Goal: Task Accomplishment & Management: Manage account settings

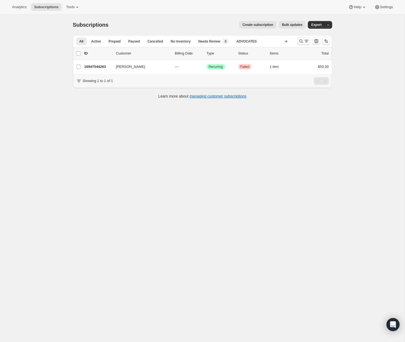
click at [299, 41] on icon "Search and filter results" at bounding box center [301, 42] width 4 height 4
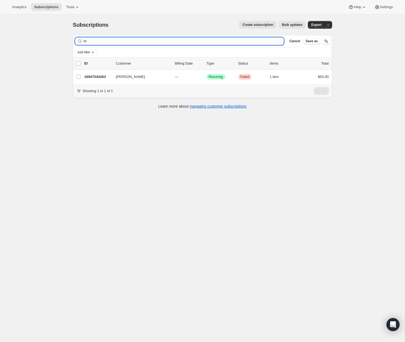
type input "t"
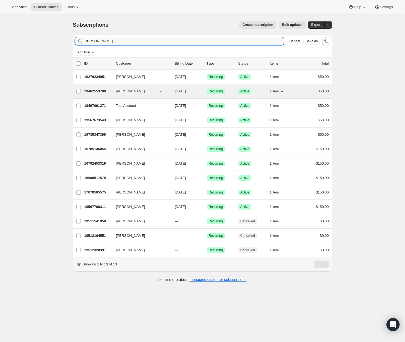
type input "[PERSON_NAME]"
click at [100, 91] on p "19462553799" at bounding box center [97, 91] width 27 height 5
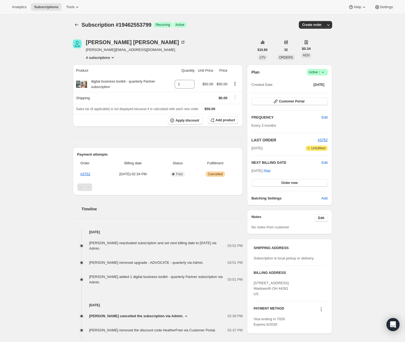
click at [320, 309] on icon at bounding box center [320, 309] width 5 height 5
click at [327, 279] on span "Send link to update card" at bounding box center [319, 279] width 38 height 4
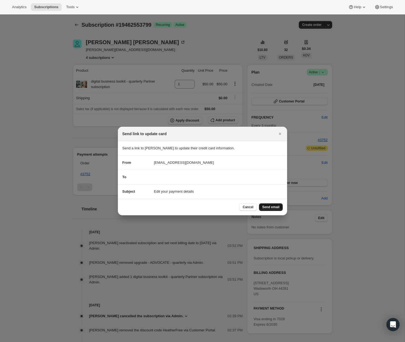
click at [273, 207] on span "Send email" at bounding box center [270, 207] width 17 height 4
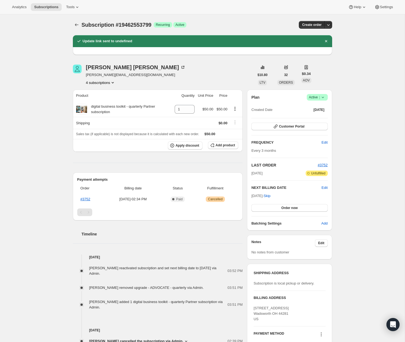
click at [80, 3] on div "Analytics Subscriptions Tools Help Settings" at bounding box center [202, 7] width 405 height 14
click at [78, 9] on icon at bounding box center [76, 6] width 5 height 5
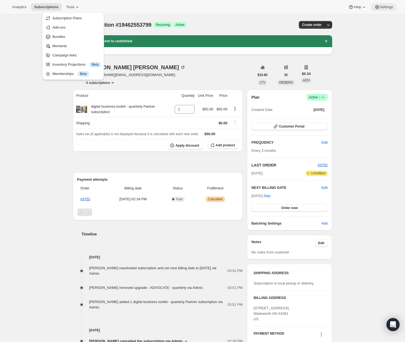
click at [384, 6] on span "Settings" at bounding box center [386, 7] width 13 height 4
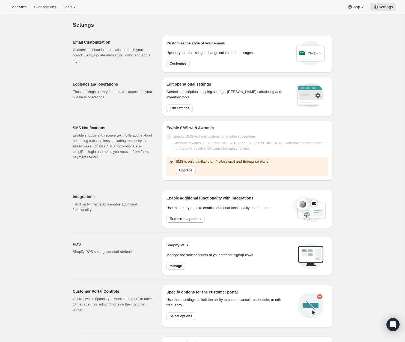
click at [180, 60] on button "Customize" at bounding box center [177, 64] width 23 height 8
select select "subscriptionMessage"
select select "5"
select select "15"
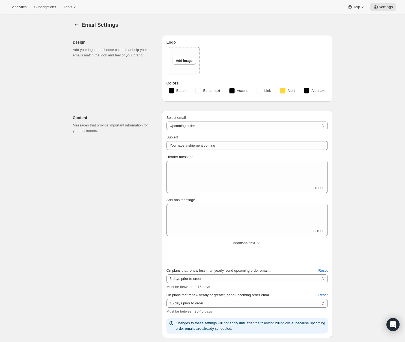
type input "Restore Collective"
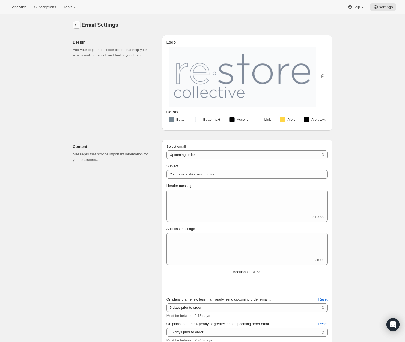
click at [77, 24] on icon "Settings" at bounding box center [76, 24] width 5 height 5
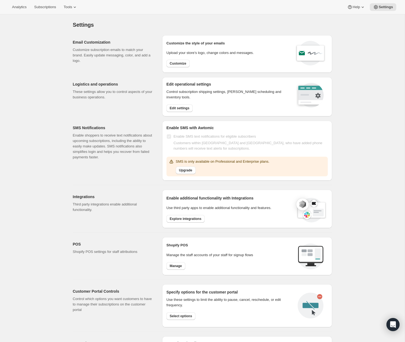
scroll to position [89, 0]
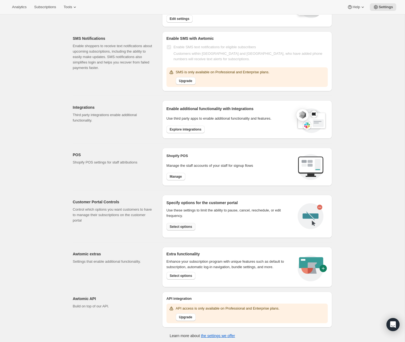
click at [185, 225] on span "Select options" at bounding box center [181, 227] width 22 height 4
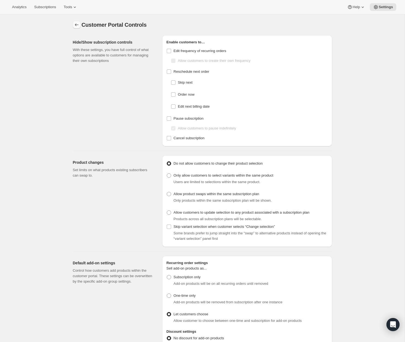
click at [74, 24] on icon "Settings" at bounding box center [76, 24] width 5 height 5
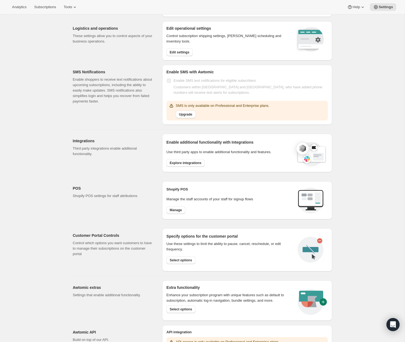
scroll to position [89, 0]
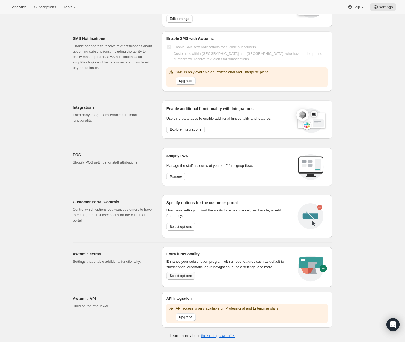
click at [184, 278] on button "Select options" at bounding box center [180, 276] width 29 height 8
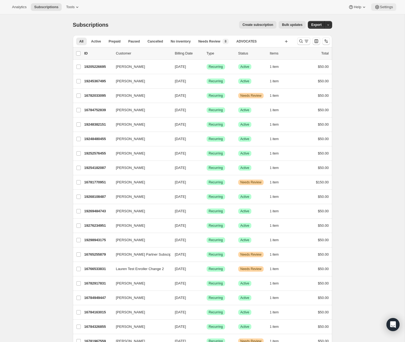
click at [322, 9] on button "Settings" at bounding box center [383, 7] width 25 height 8
